Goal: Transaction & Acquisition: Download file/media

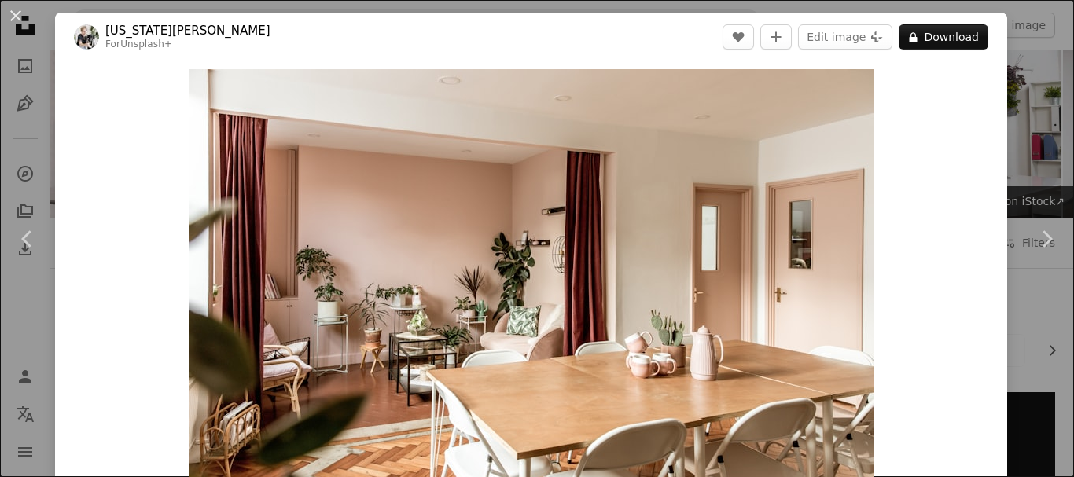
scroll to position [472, 0]
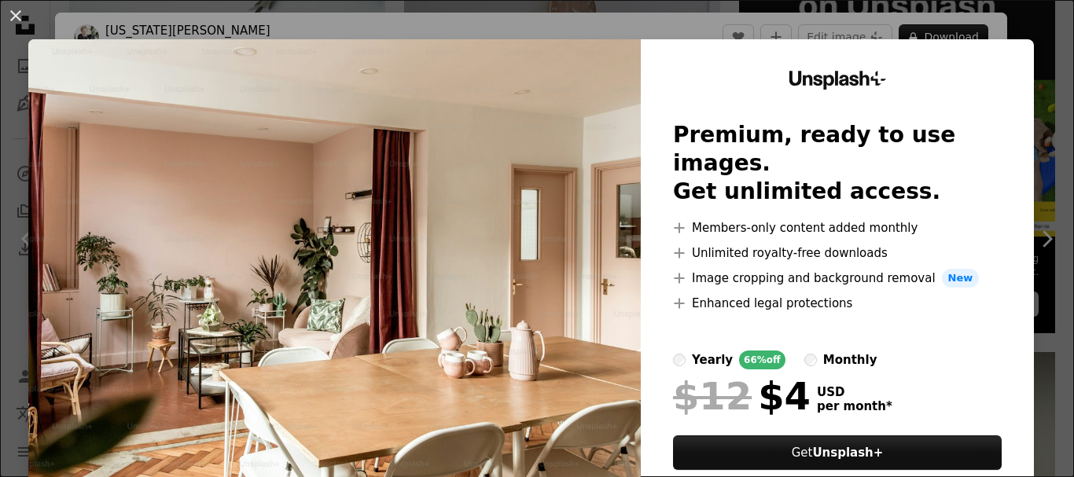
click at [532, 127] on img at bounding box center [334, 289] width 613 height 500
click at [21, 13] on button "An X shape" at bounding box center [15, 15] width 19 height 19
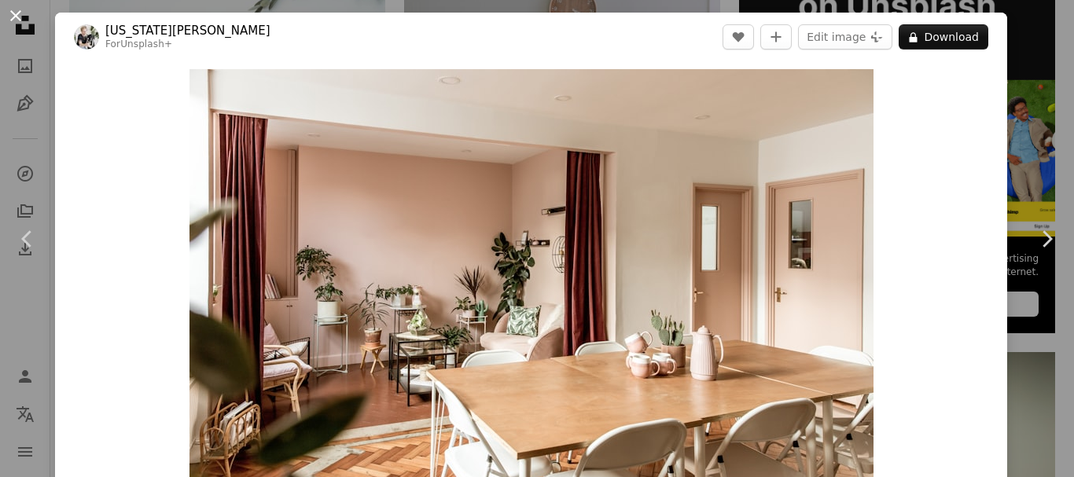
click at [13, 16] on button "An X shape" at bounding box center [15, 15] width 19 height 19
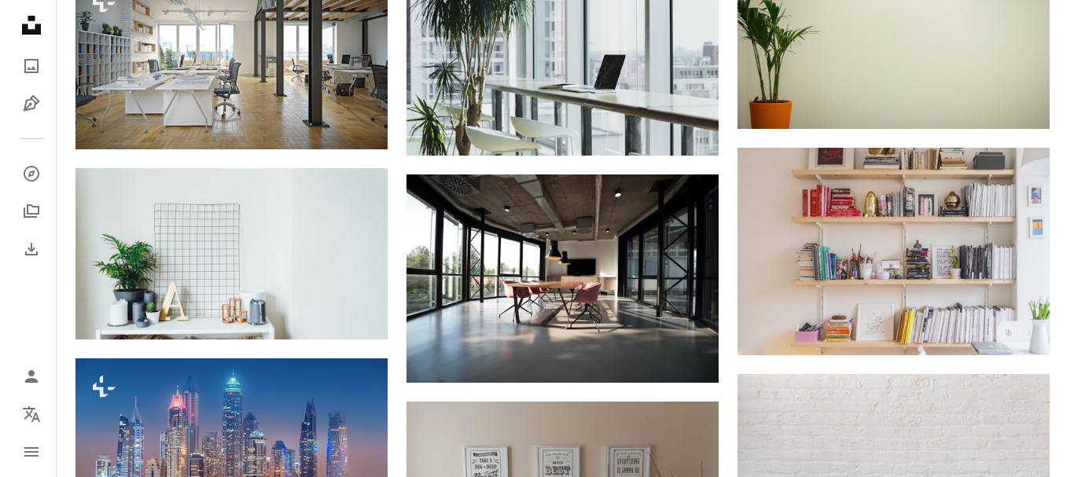
scroll to position [865, 0]
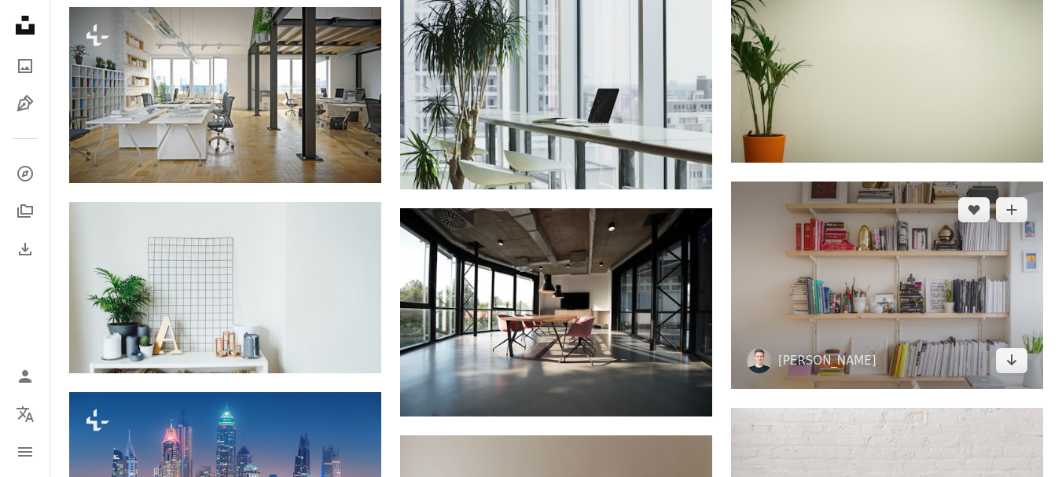
click at [860, 300] on img at bounding box center [887, 286] width 312 height 208
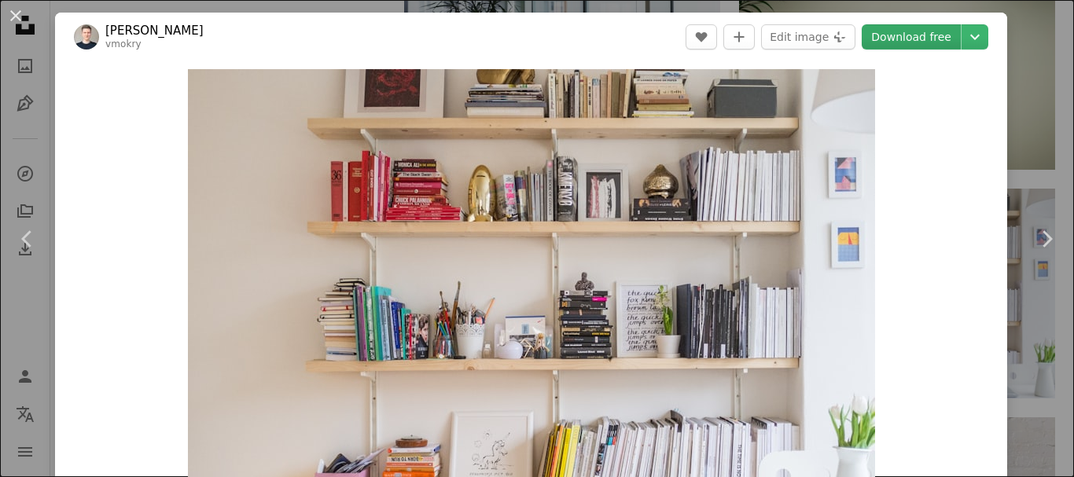
click at [931, 39] on link "Download free" at bounding box center [911, 36] width 99 height 25
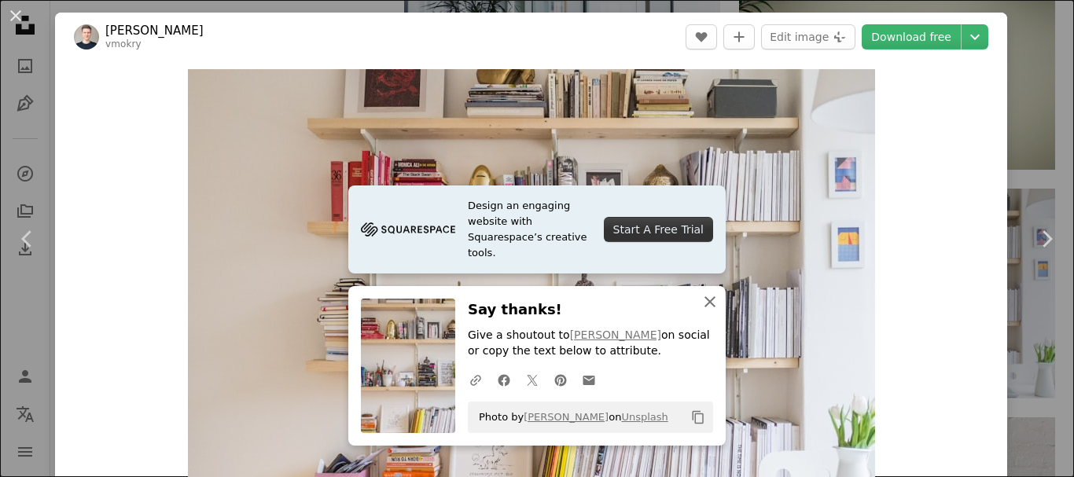
click at [705, 298] on icon "An X shape" at bounding box center [710, 302] width 19 height 19
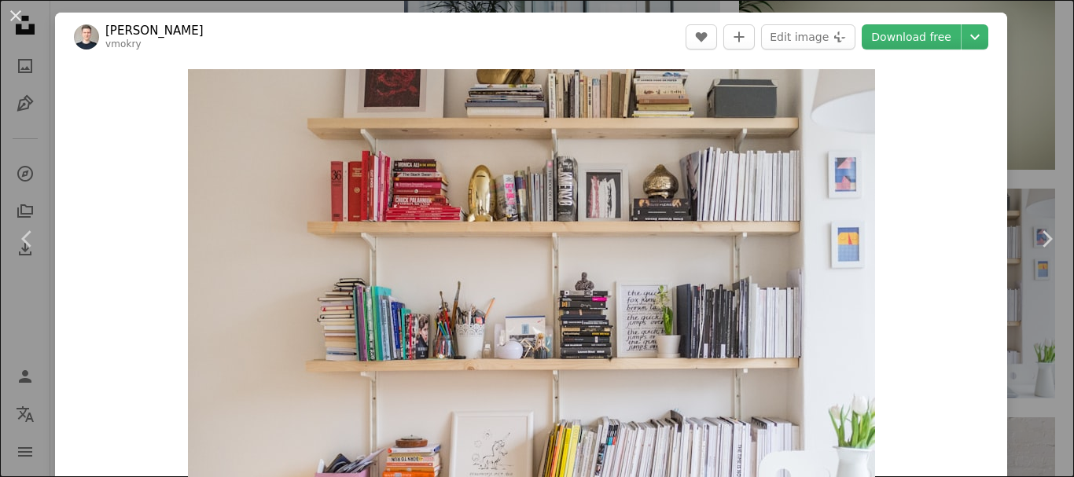
click at [705, 298] on img "Zoom in on this image" at bounding box center [531, 297] width 687 height 457
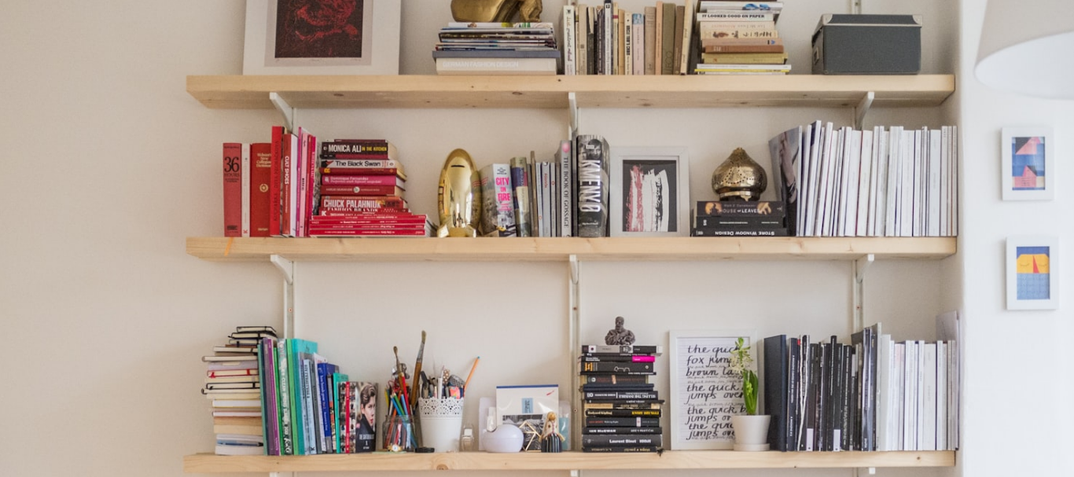
scroll to position [111, 0]
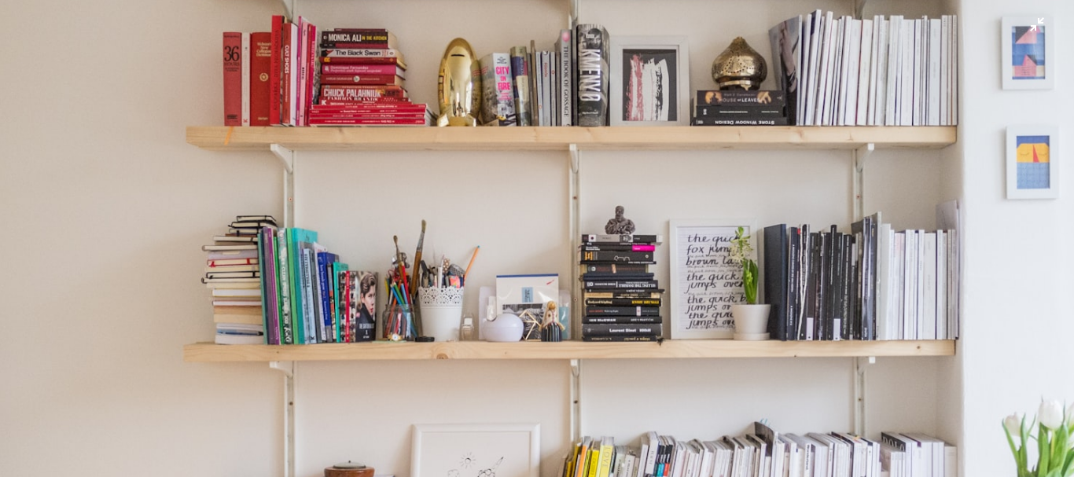
click at [705, 297] on img "Zoom out on this image" at bounding box center [537, 245] width 1076 height 715
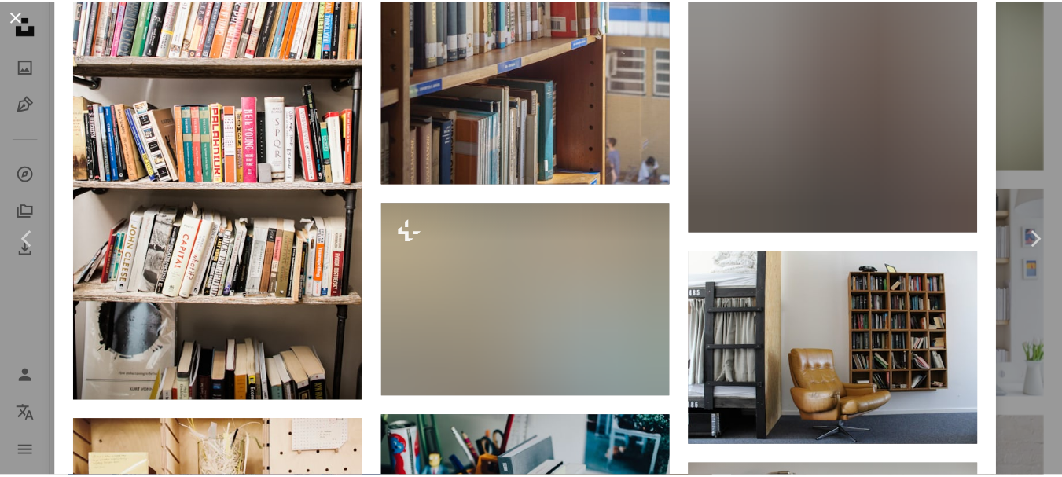
scroll to position [6171, 0]
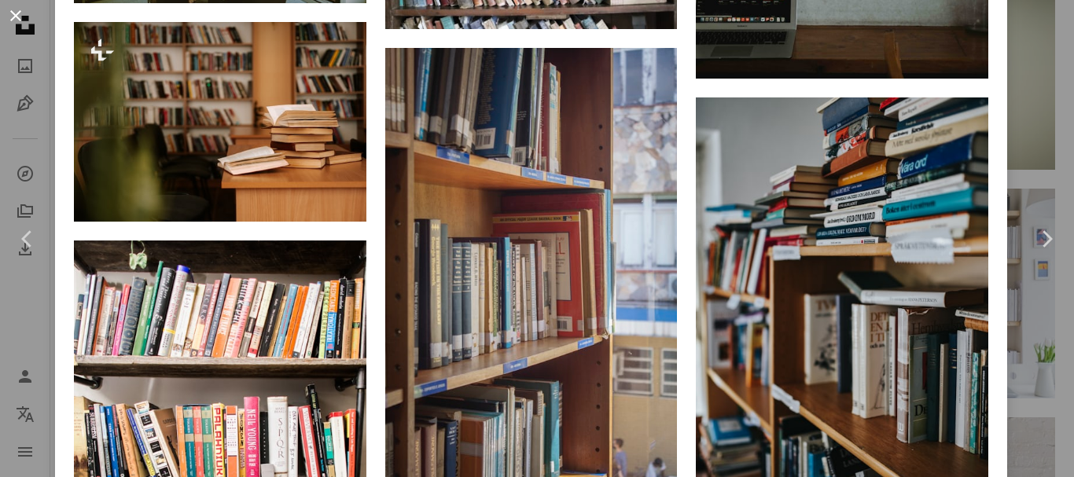
click at [12, 17] on button "An X shape" at bounding box center [15, 15] width 19 height 19
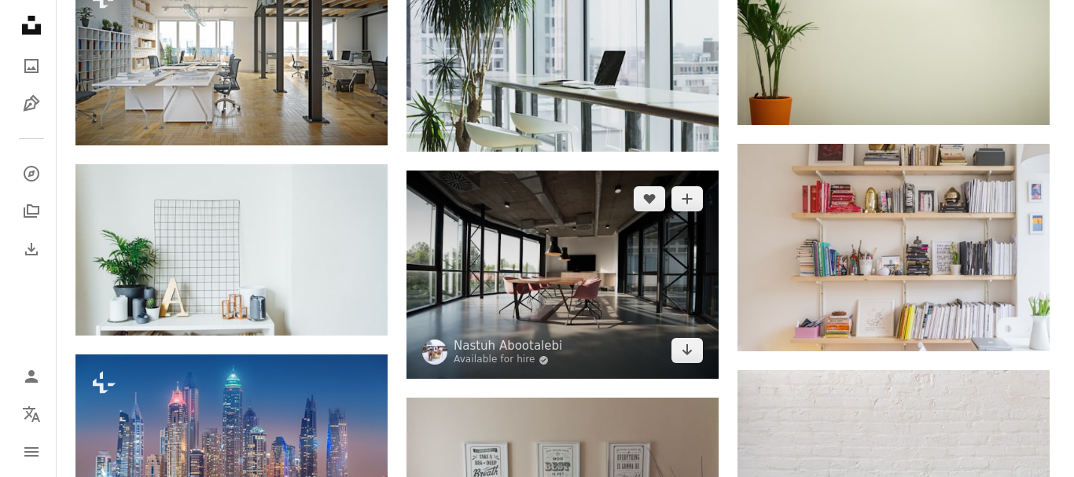
scroll to position [865, 0]
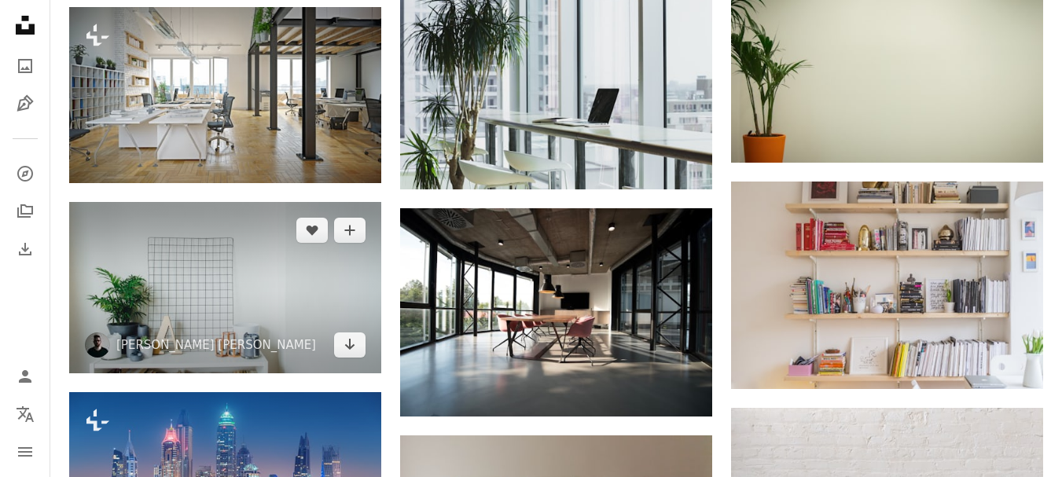
click at [239, 310] on img at bounding box center [225, 287] width 312 height 171
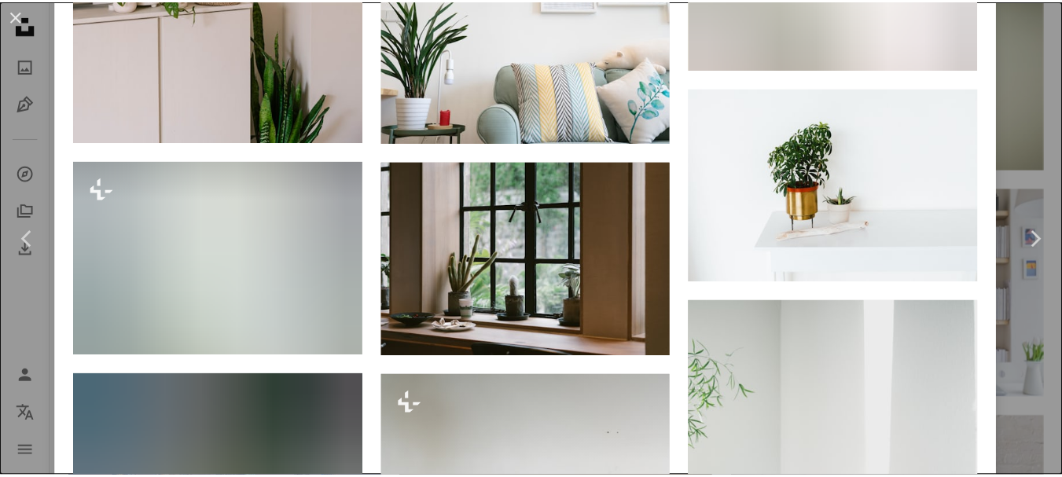
scroll to position [5658, 0]
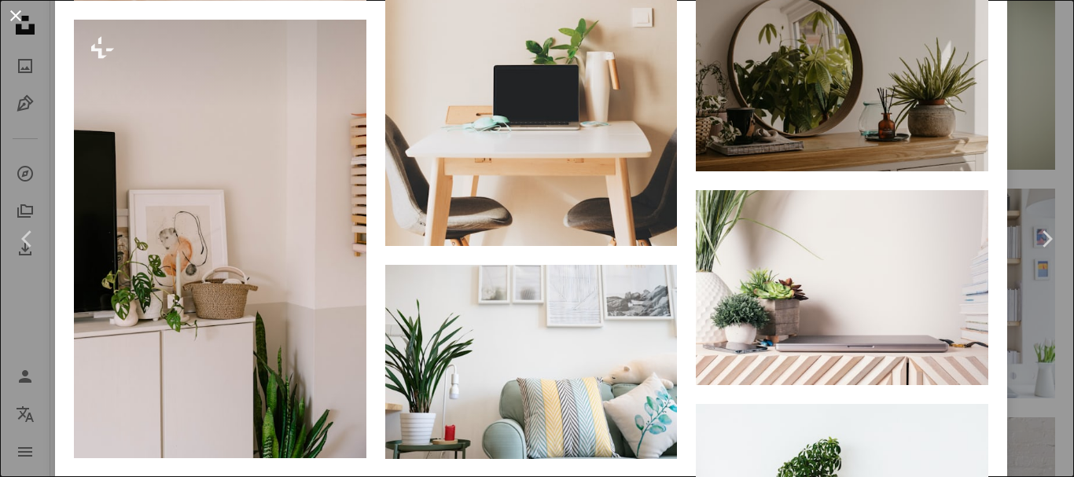
click at [17, 17] on button "An X shape" at bounding box center [15, 15] width 19 height 19
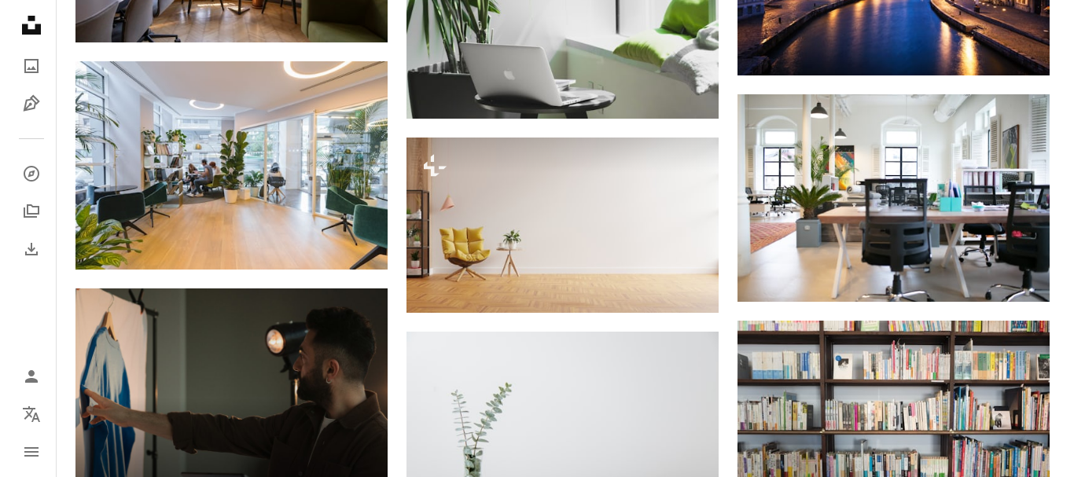
scroll to position [2359, 0]
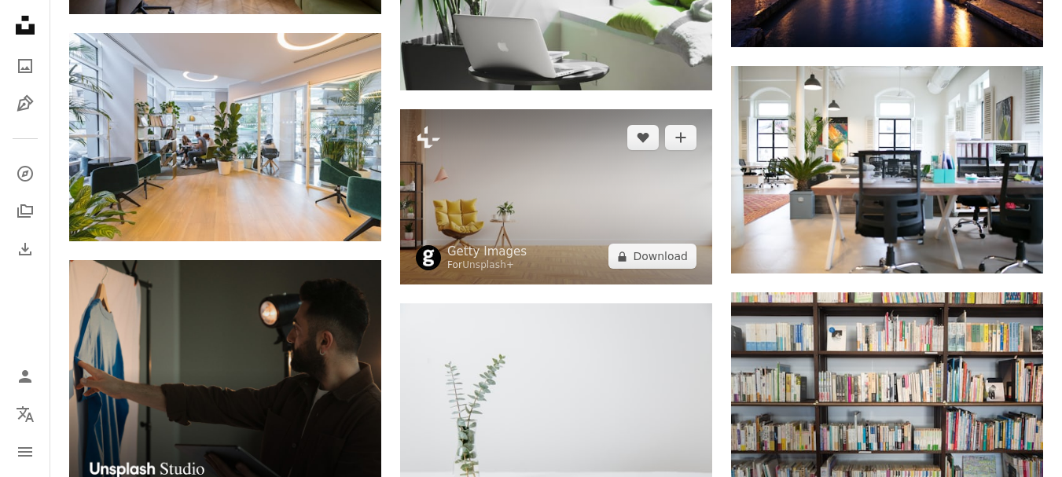
click at [563, 245] on img at bounding box center [556, 196] width 312 height 175
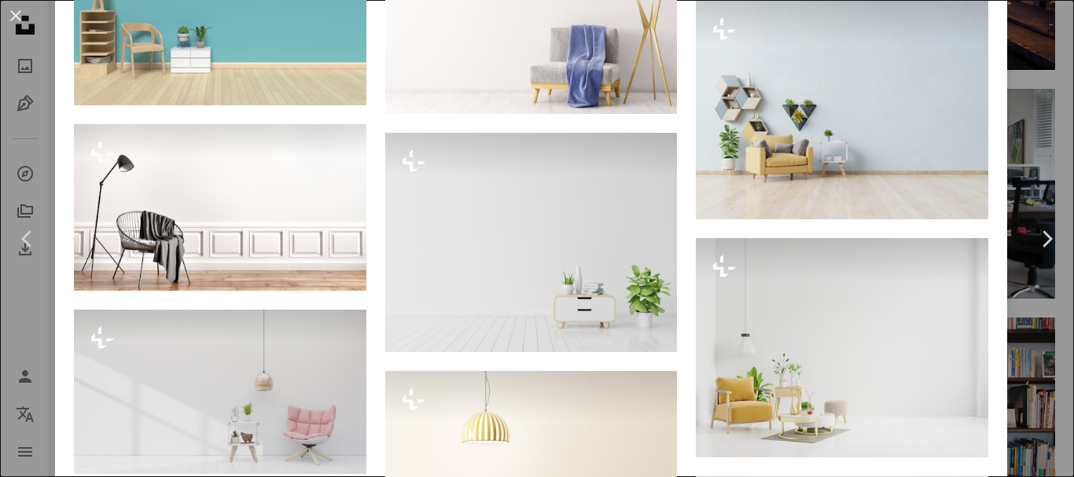
scroll to position [3170, 0]
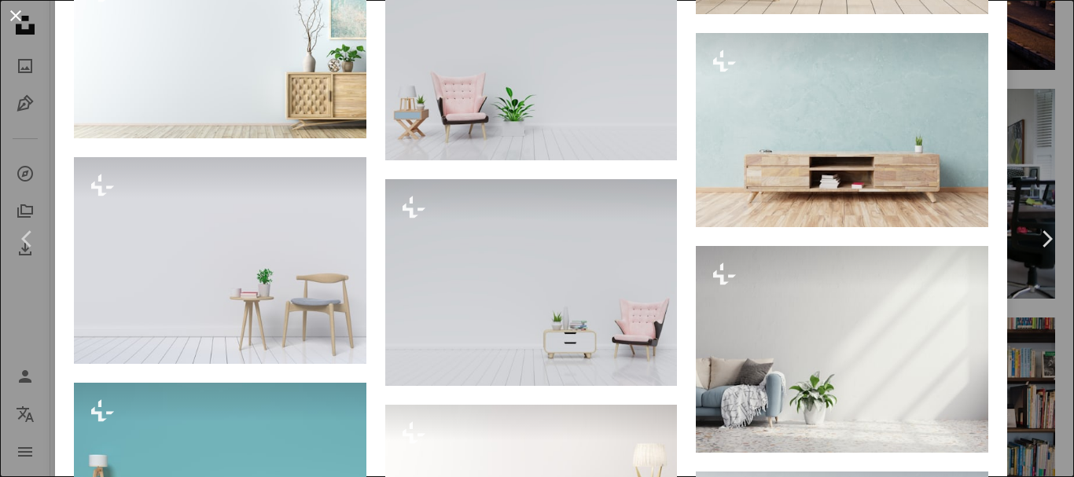
click at [13, 18] on button "An X shape" at bounding box center [15, 15] width 19 height 19
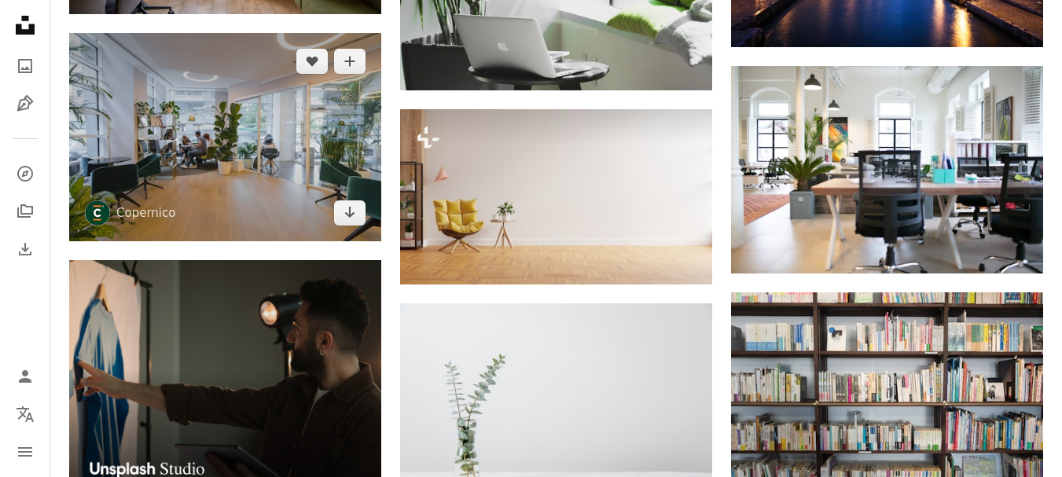
click at [196, 129] on img at bounding box center [225, 137] width 312 height 208
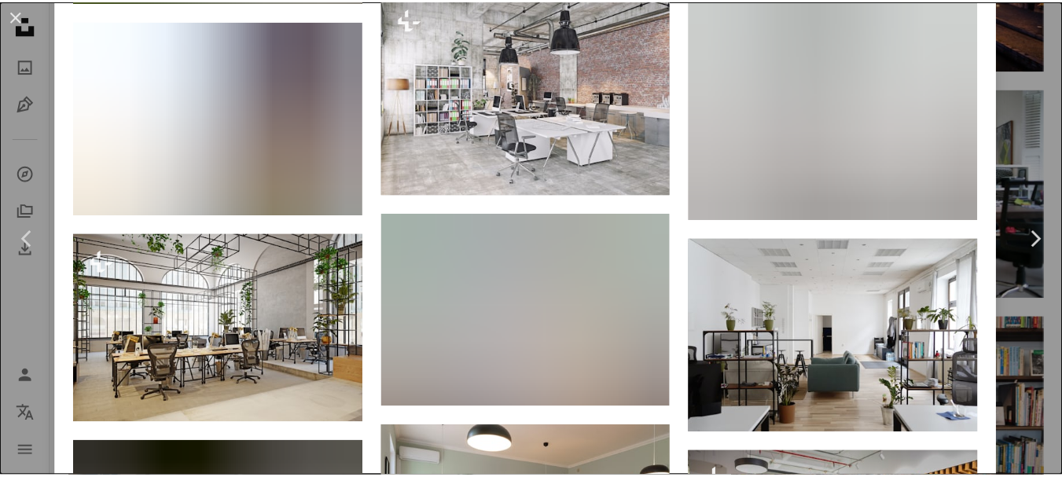
scroll to position [4640, 0]
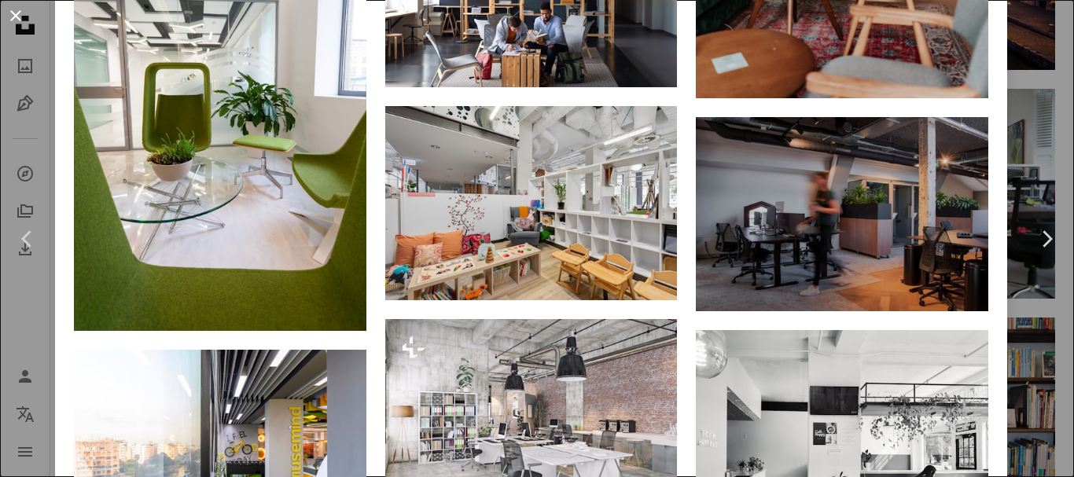
click at [14, 19] on button "An X shape" at bounding box center [15, 15] width 19 height 19
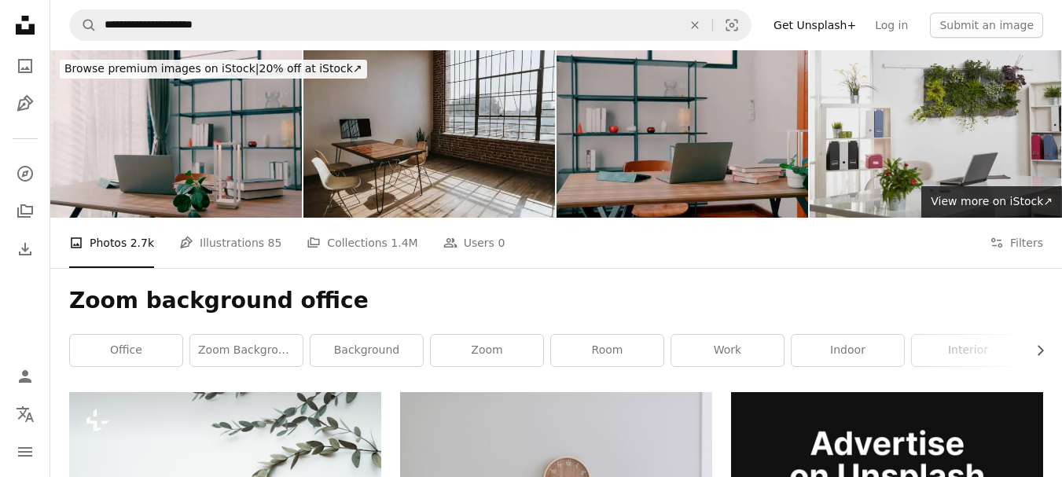
click at [901, 164] on img at bounding box center [936, 134] width 252 height 168
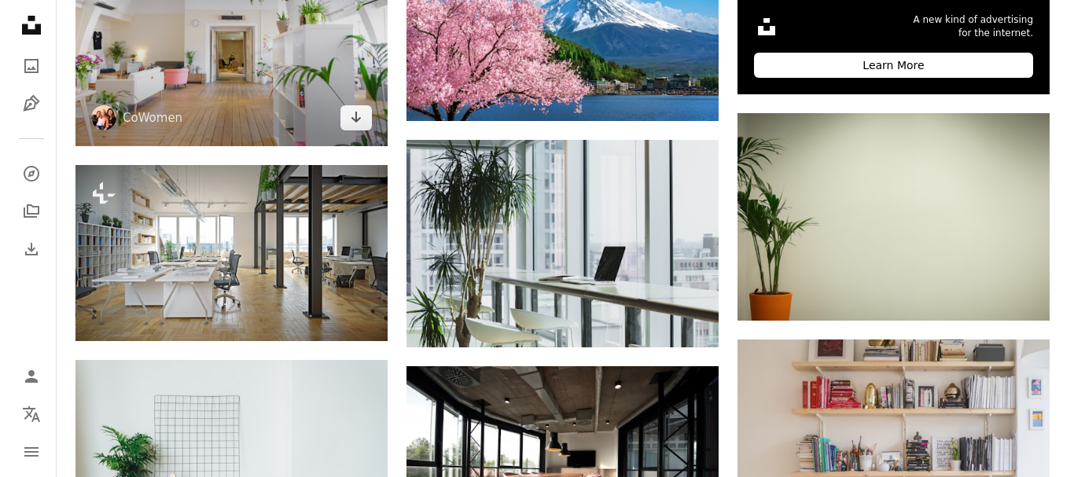
scroll to position [708, 0]
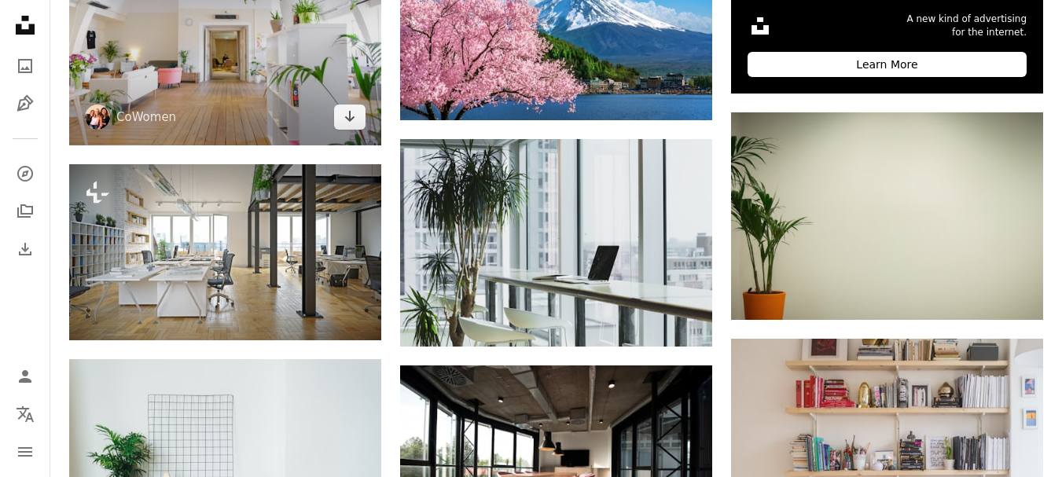
click at [238, 85] on img at bounding box center [225, 42] width 312 height 208
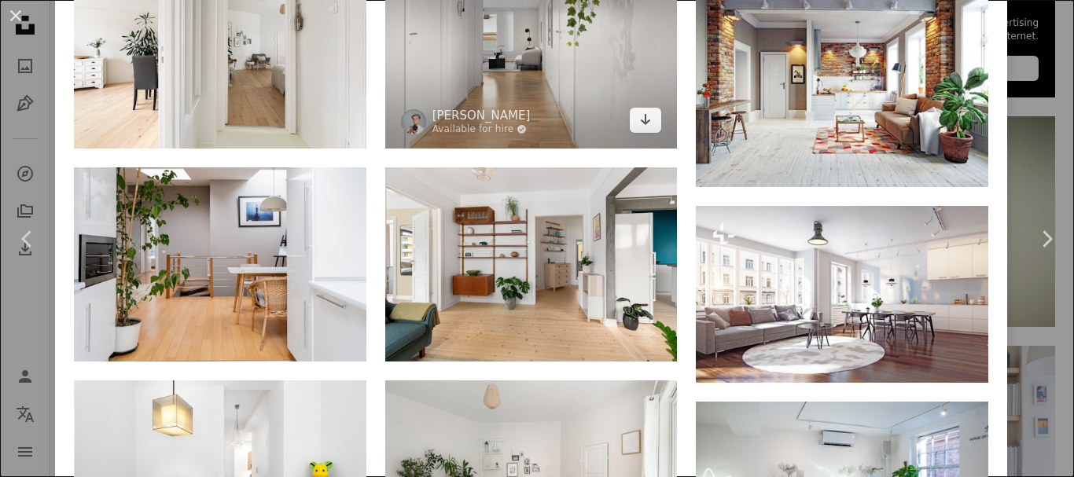
scroll to position [1652, 0]
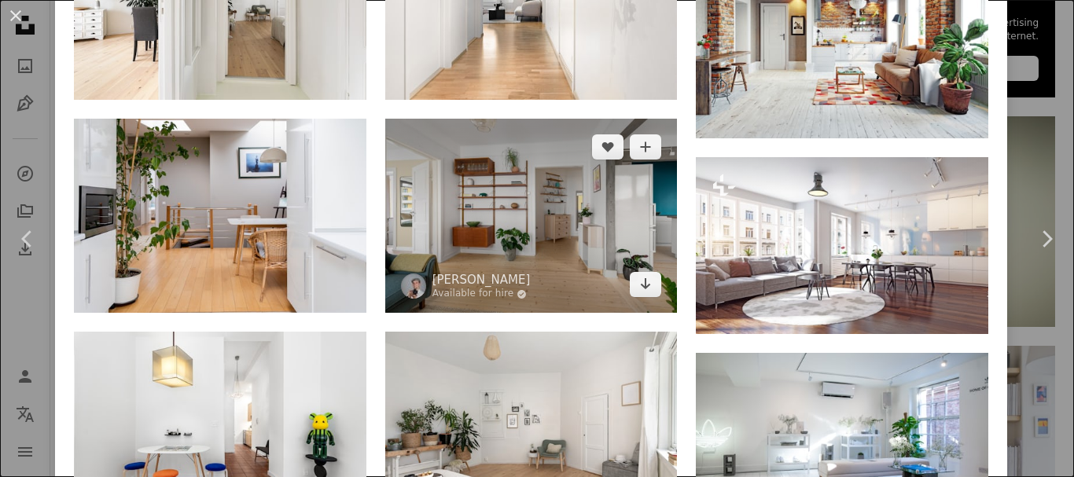
click at [497, 171] on img at bounding box center [531, 216] width 293 height 195
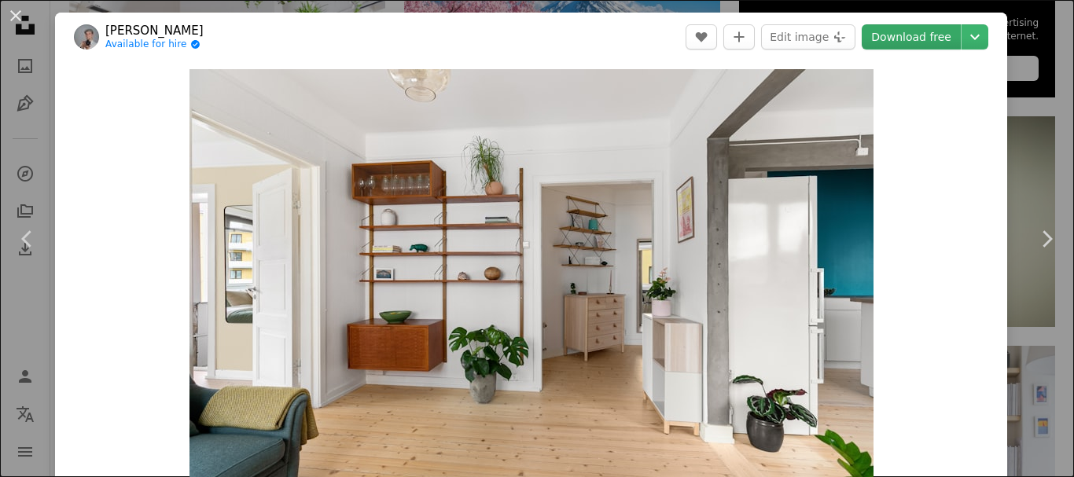
click at [897, 31] on link "Download free" at bounding box center [911, 36] width 99 height 25
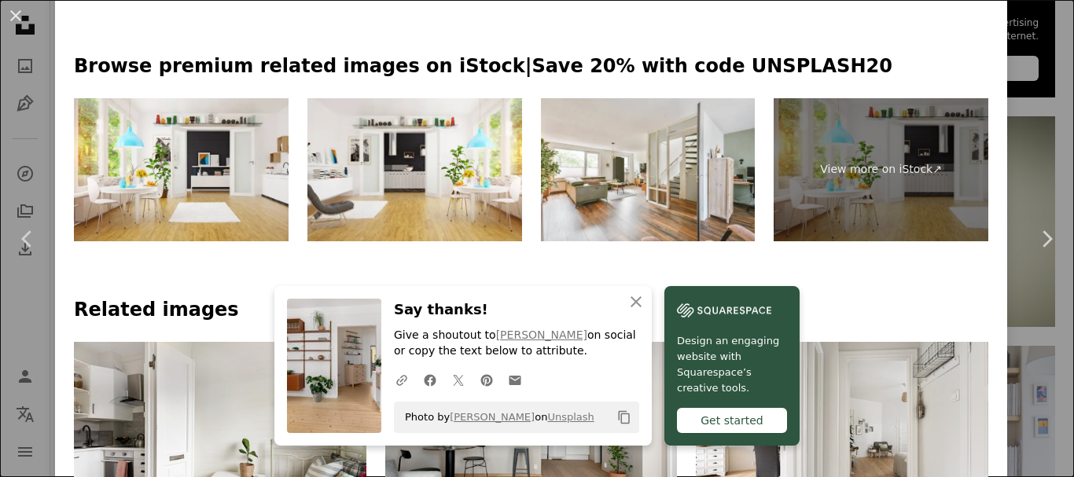
scroll to position [708, 0]
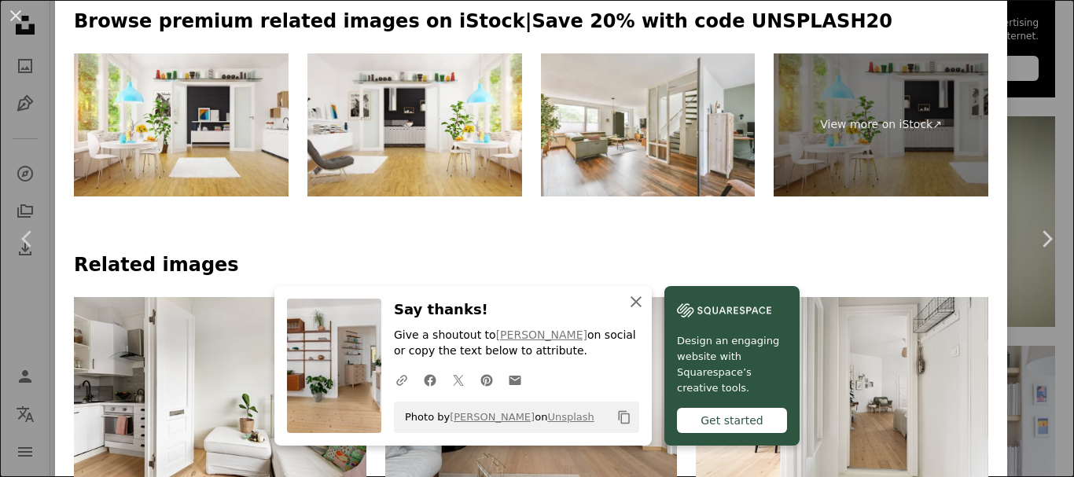
click at [632, 298] on icon "An X shape" at bounding box center [636, 302] width 19 height 19
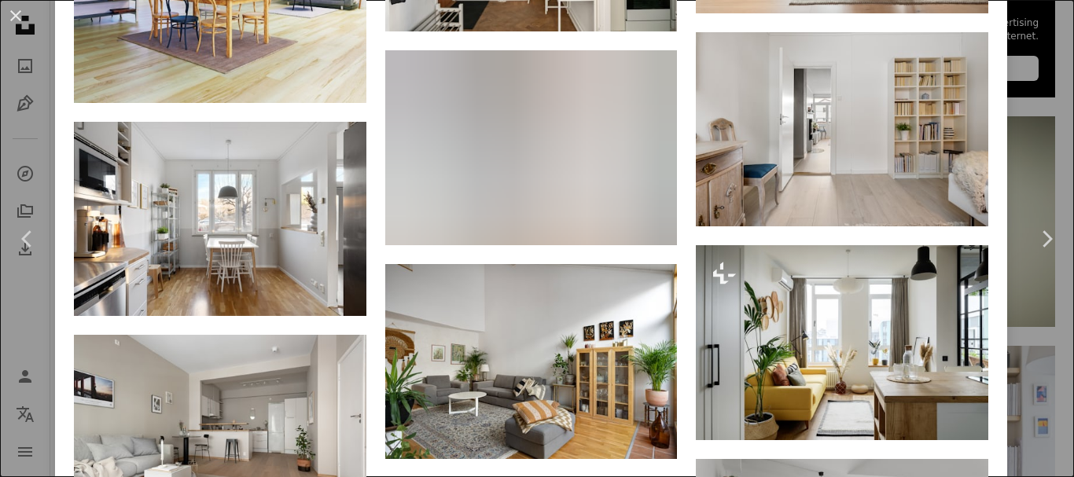
scroll to position [1887, 0]
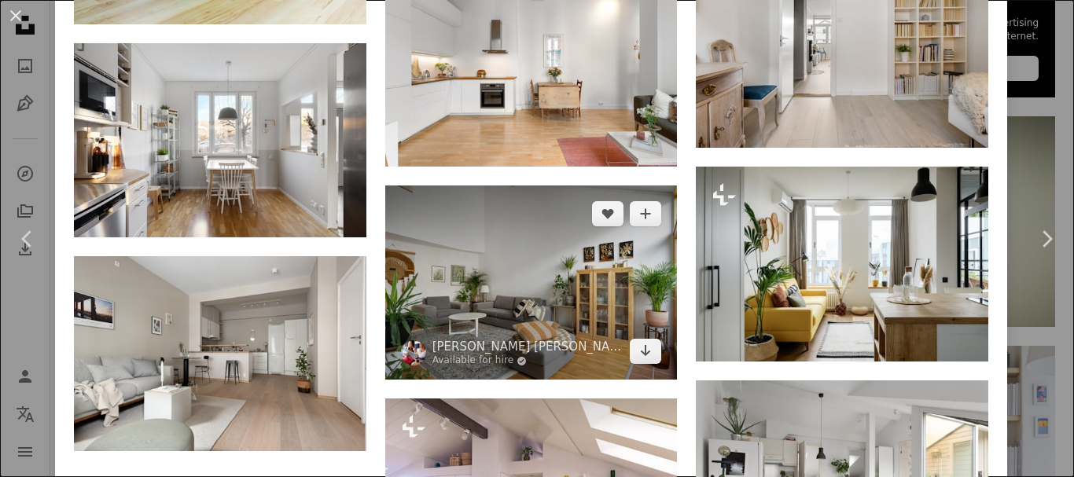
click at [531, 274] on img at bounding box center [531, 283] width 293 height 195
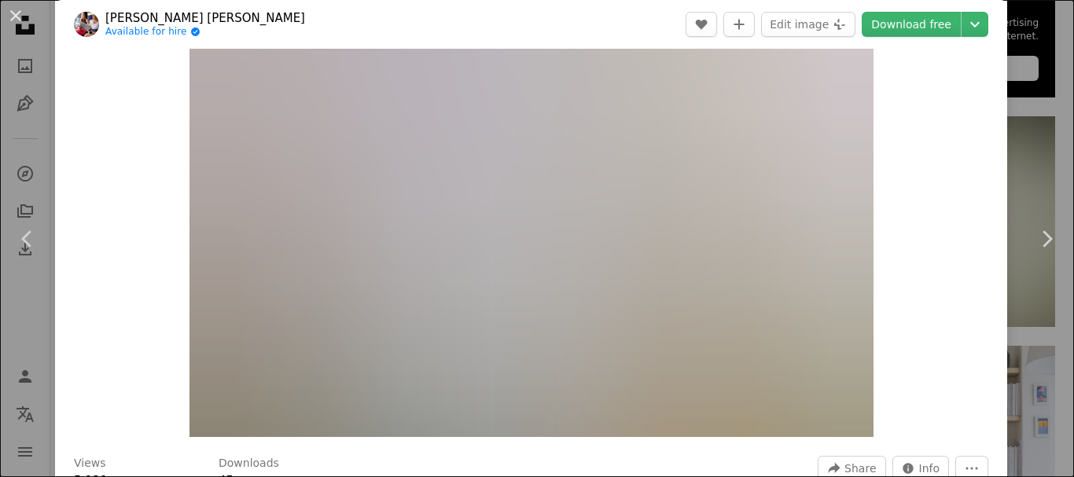
scroll to position [157, 0]
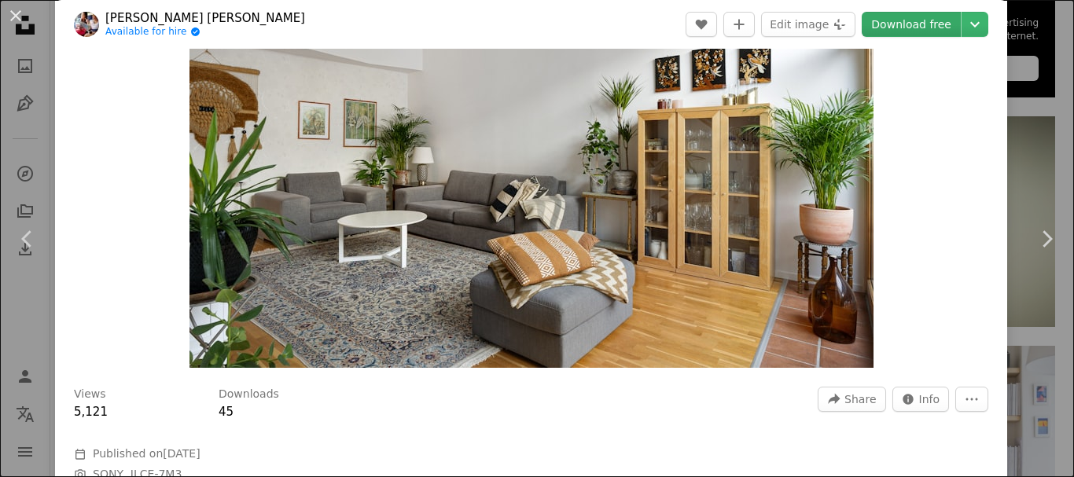
click at [902, 26] on link "Download free" at bounding box center [911, 24] width 99 height 25
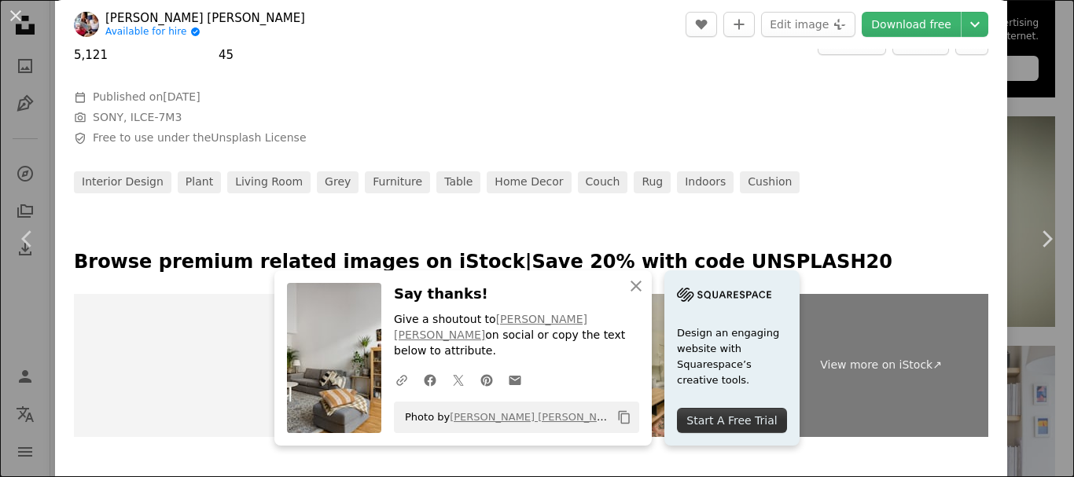
scroll to position [551, 0]
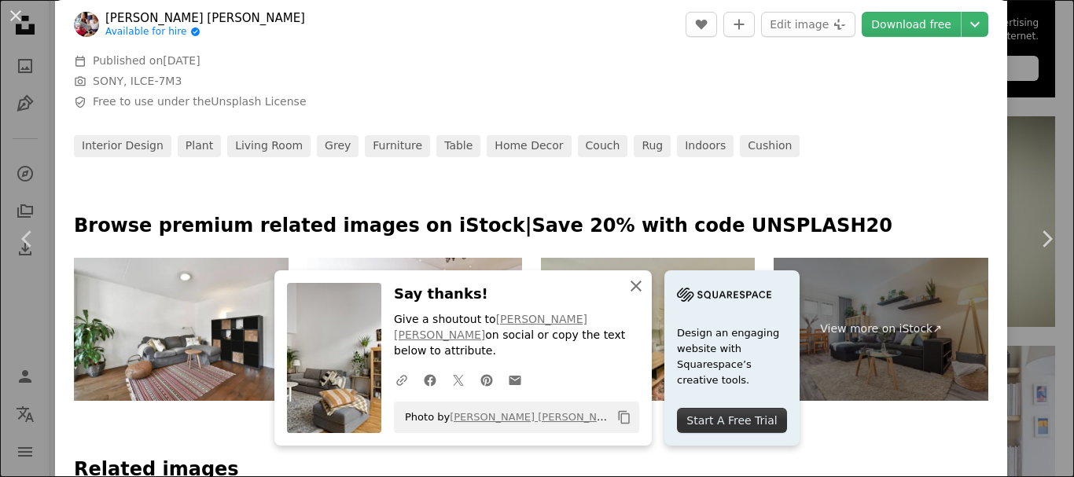
click at [631, 292] on icon "button" at bounding box center [636, 286] width 11 height 11
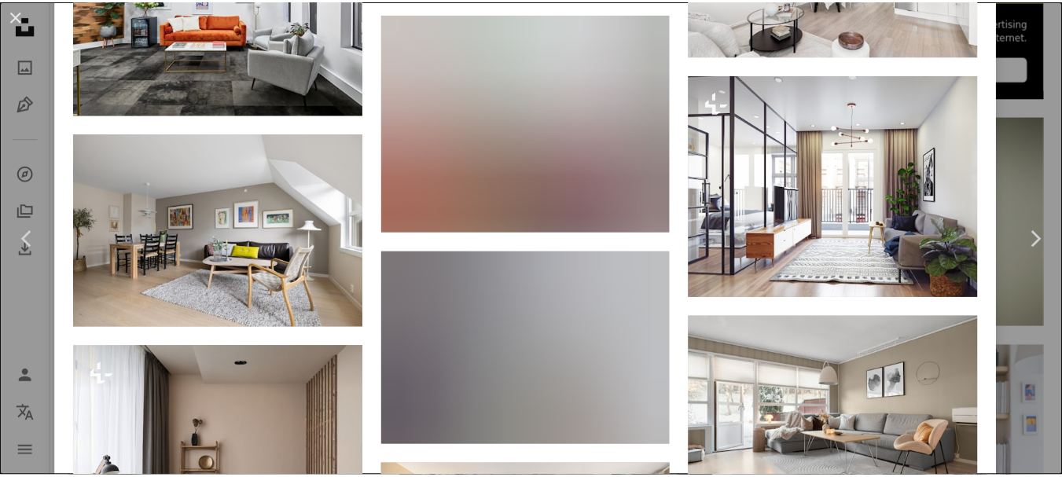
scroll to position [8288, 0]
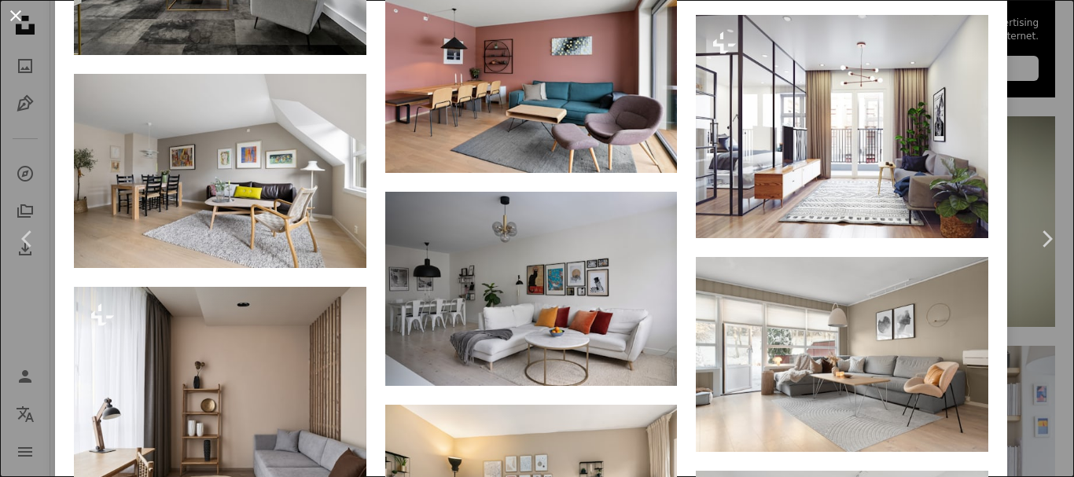
click at [18, 17] on button "An X shape" at bounding box center [15, 15] width 19 height 19
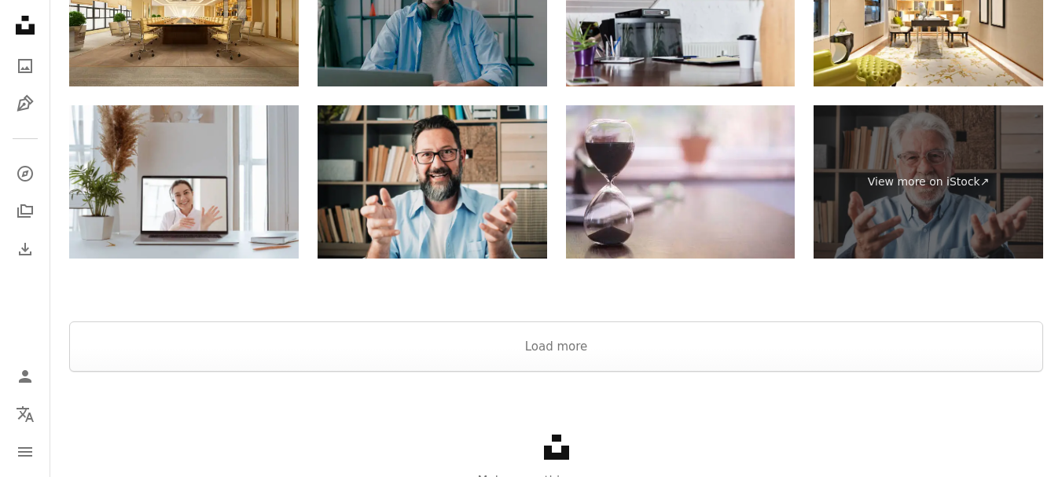
scroll to position [4168, 0]
